Goal: Information Seeking & Learning: Learn about a topic

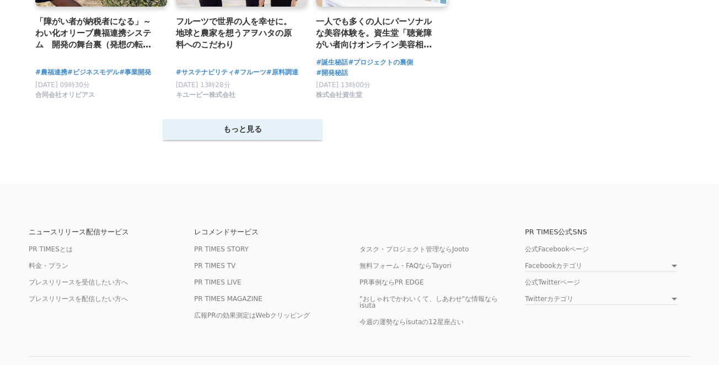
click at [290, 137] on button "もっと見る" at bounding box center [242, 129] width 159 height 21
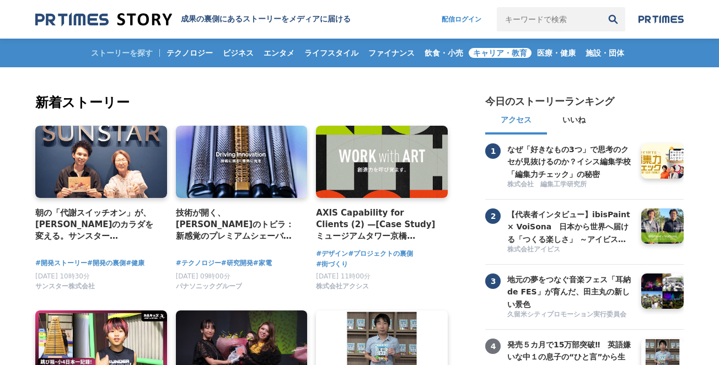
click at [511, 54] on span "キャリア・教育" at bounding box center [499, 53] width 63 height 10
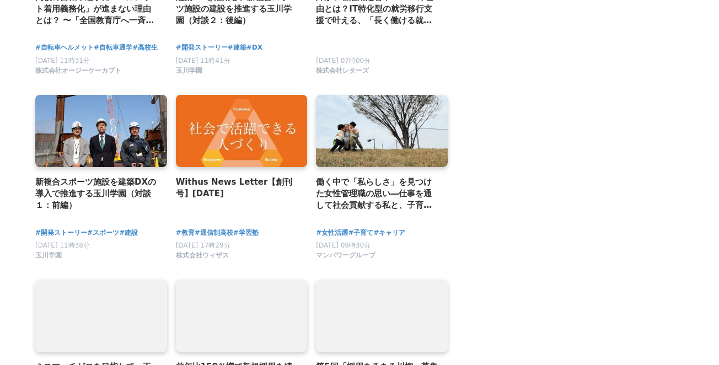
scroll to position [2296, 0]
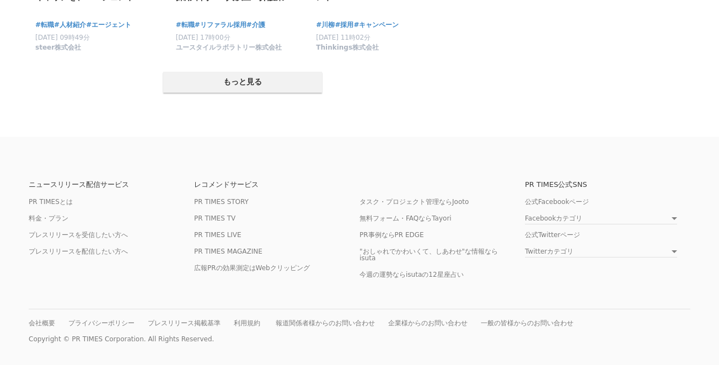
click at [288, 87] on button "もっと見る" at bounding box center [242, 82] width 159 height 21
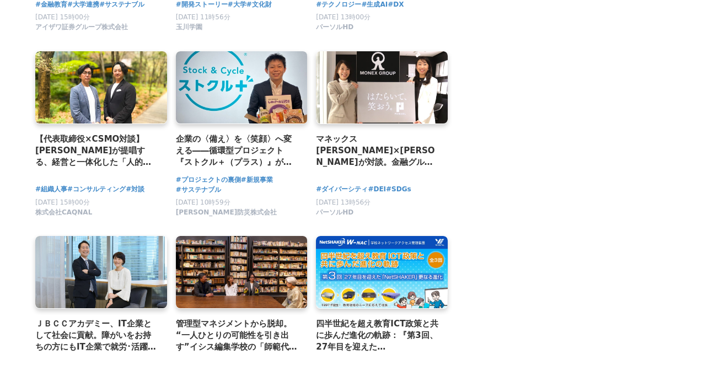
scroll to position [3408, 0]
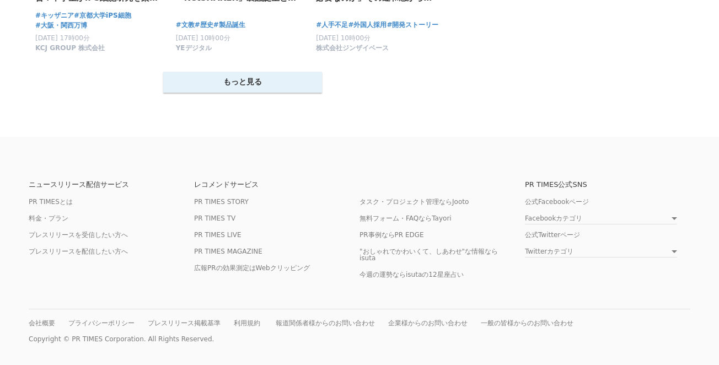
click at [287, 87] on button "もっと見る" at bounding box center [242, 82] width 159 height 21
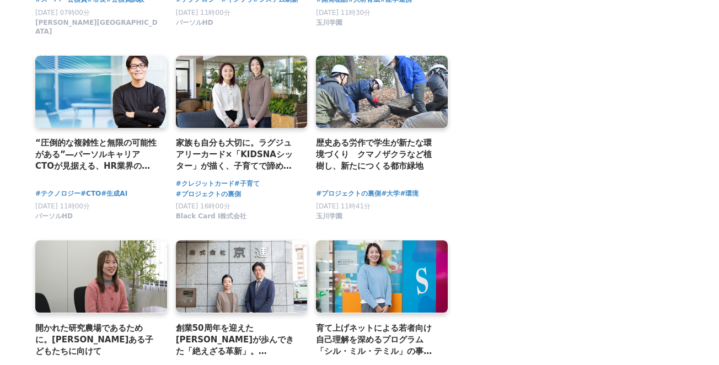
scroll to position [4530, 0]
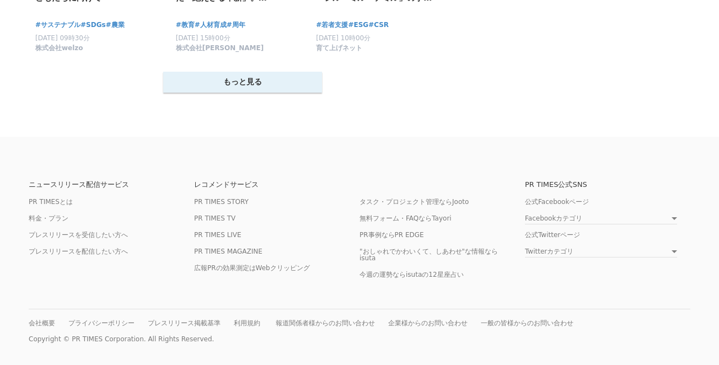
click at [287, 88] on button "もっと見る" at bounding box center [242, 82] width 159 height 21
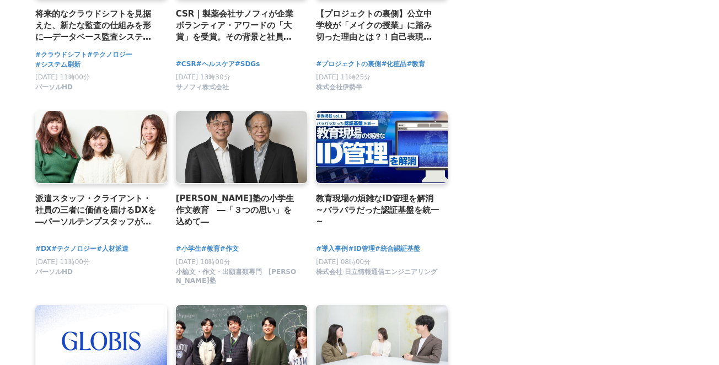
scroll to position [5644, 0]
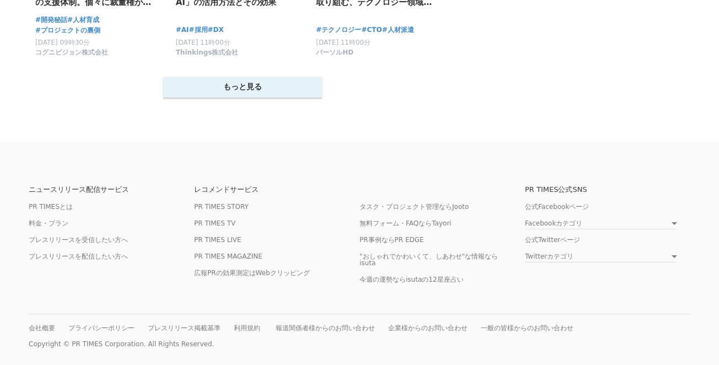
click at [286, 90] on button "もっと見る" at bounding box center [242, 87] width 159 height 21
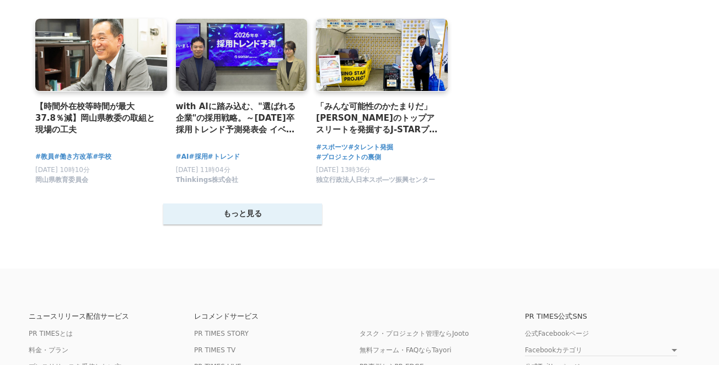
scroll to position [6756, 0]
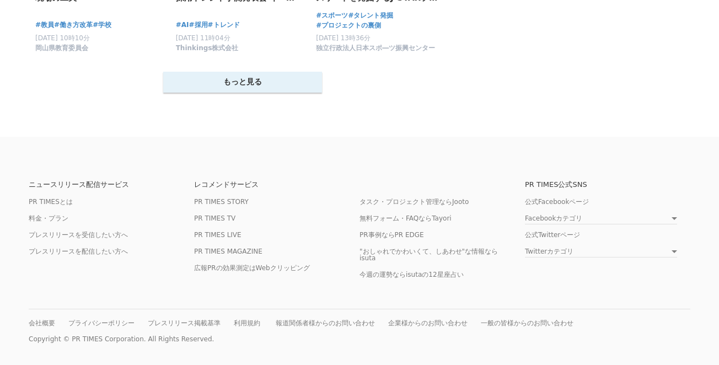
click at [286, 90] on button "もっと見る" at bounding box center [242, 82] width 159 height 21
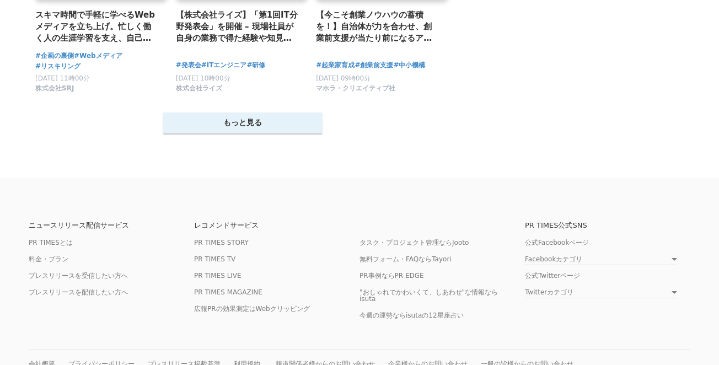
scroll to position [7869, 0]
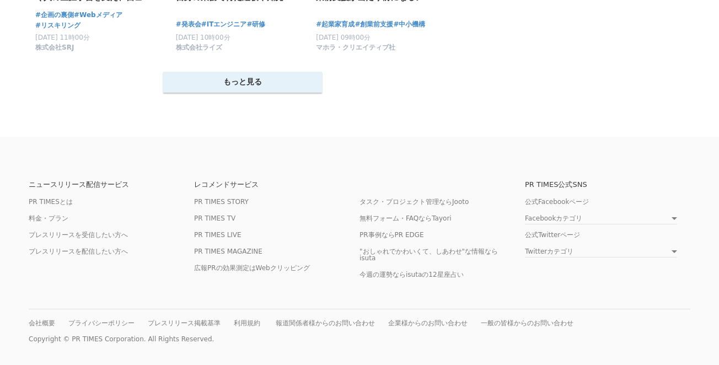
click at [286, 90] on button "もっと見る" at bounding box center [242, 82] width 159 height 21
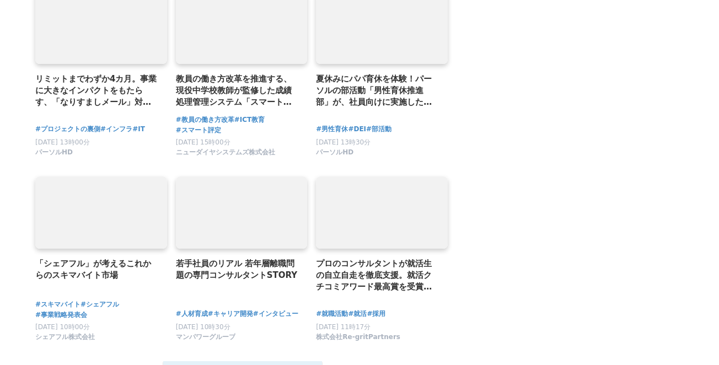
scroll to position [8982, 0]
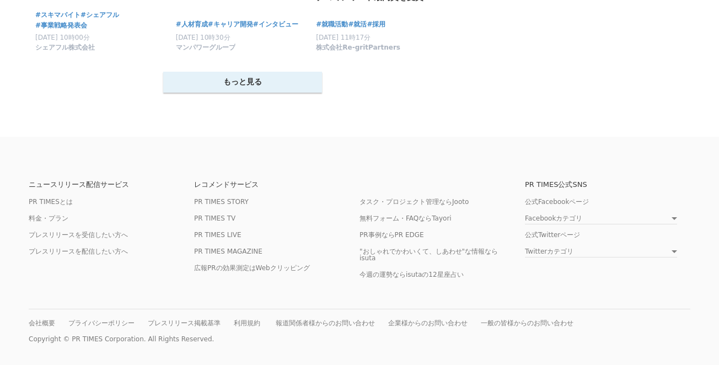
click at [285, 88] on button "もっと見る" at bounding box center [242, 82] width 159 height 21
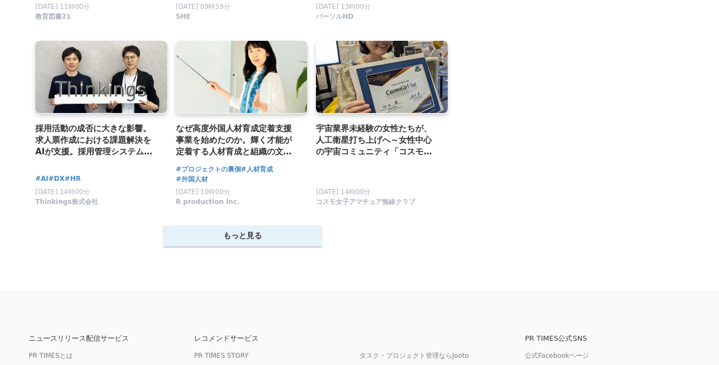
scroll to position [9952, 0]
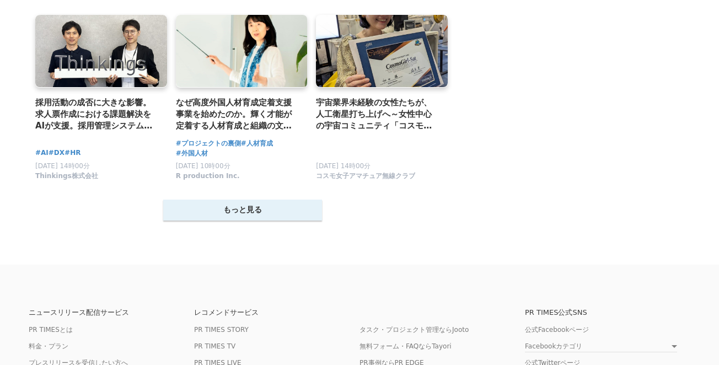
click at [259, 220] on button "もっと見る" at bounding box center [242, 209] width 159 height 21
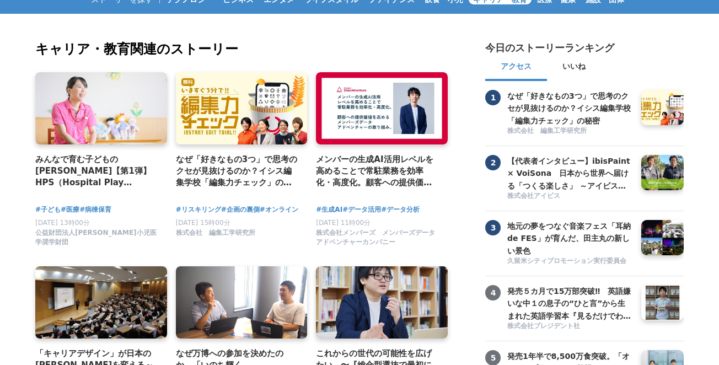
scroll to position [0, 0]
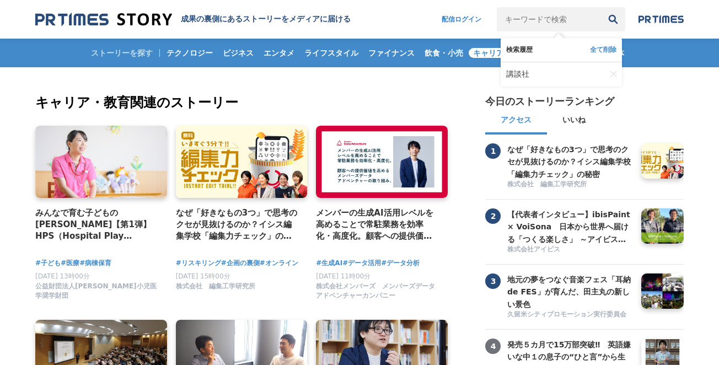
click at [556, 16] on input "キーワードで検索" at bounding box center [549, 19] width 104 height 24
type input "エルゴ"
click at [601, 7] on button "検索" at bounding box center [613, 19] width 24 height 24
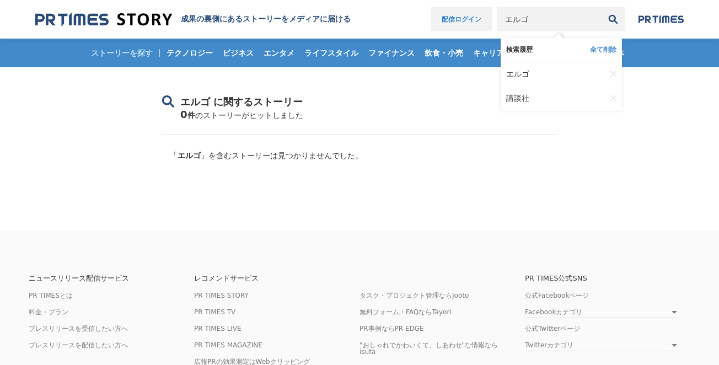
drag, startPoint x: 553, startPoint y: 21, endPoint x: 459, endPoint y: 21, distance: 93.7
click at [459, 21] on nav "配信ログイン エルゴ 検索履歴 全て削除 エルゴ 講談社" at bounding box center [556, 19] width 253 height 24
type input "コニー"
click at [601, 7] on button "検索" at bounding box center [613, 19] width 24 height 24
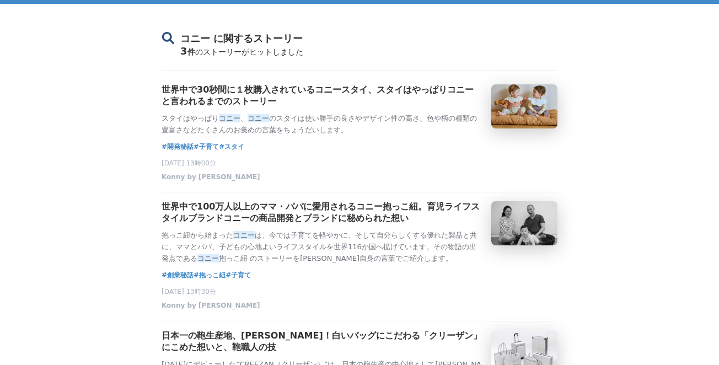
scroll to position [64, 0]
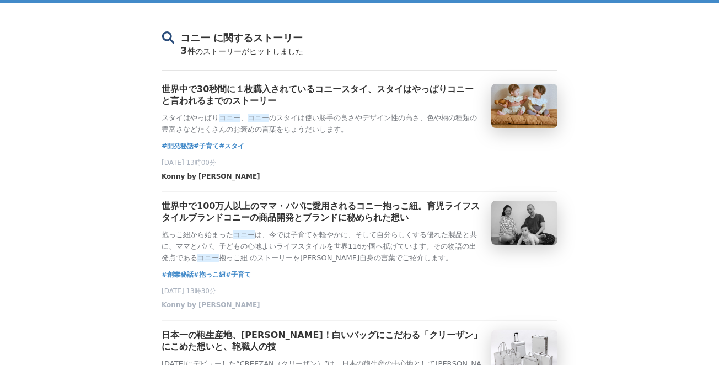
click at [196, 181] on span "Konny by Erin" at bounding box center [210, 176] width 99 height 9
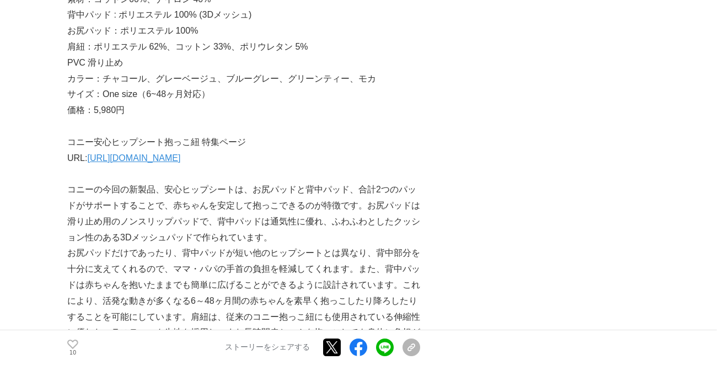
scroll to position [4144, 0]
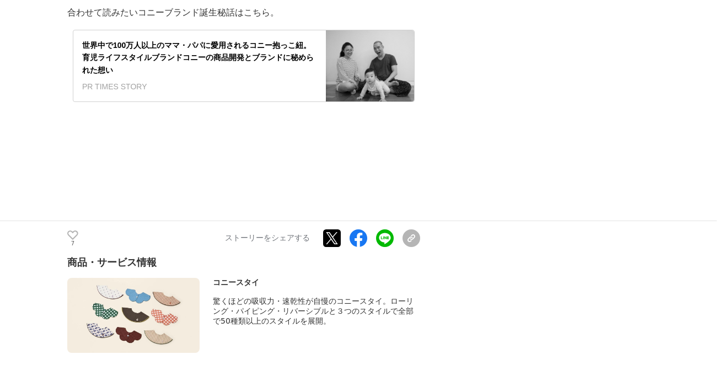
scroll to position [7537, 0]
